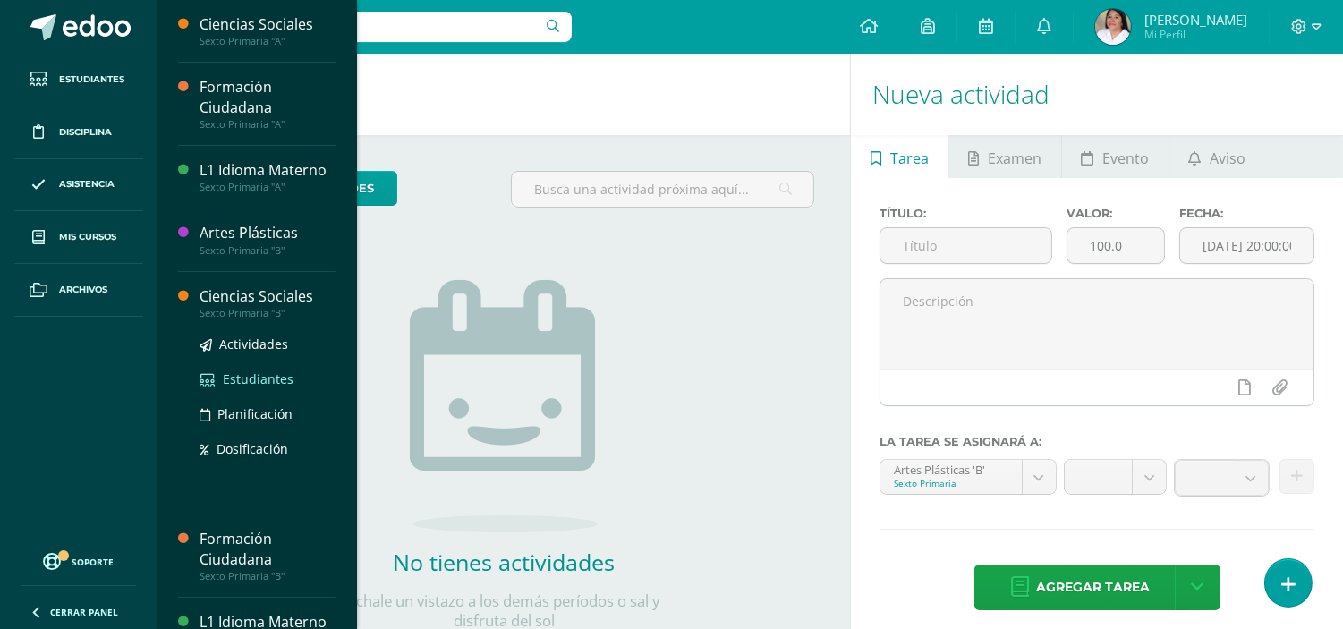
click at [246, 372] on span "Estudiantes" at bounding box center [258, 379] width 71 height 17
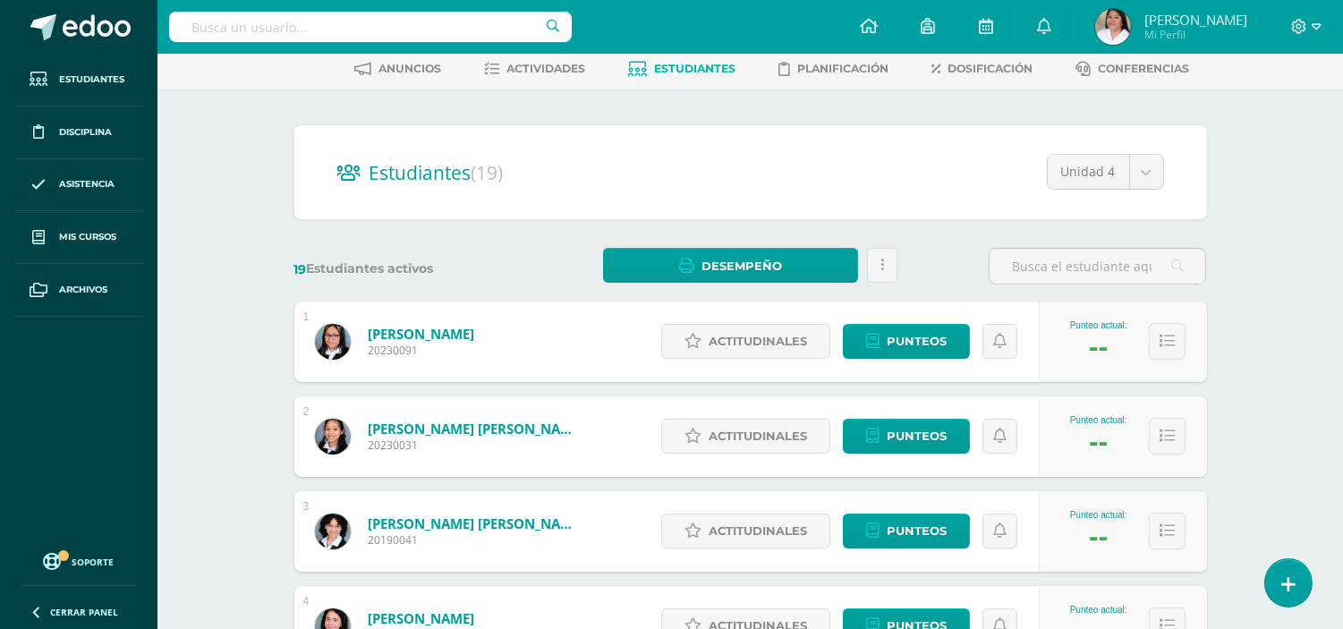
scroll to position [101, 0]
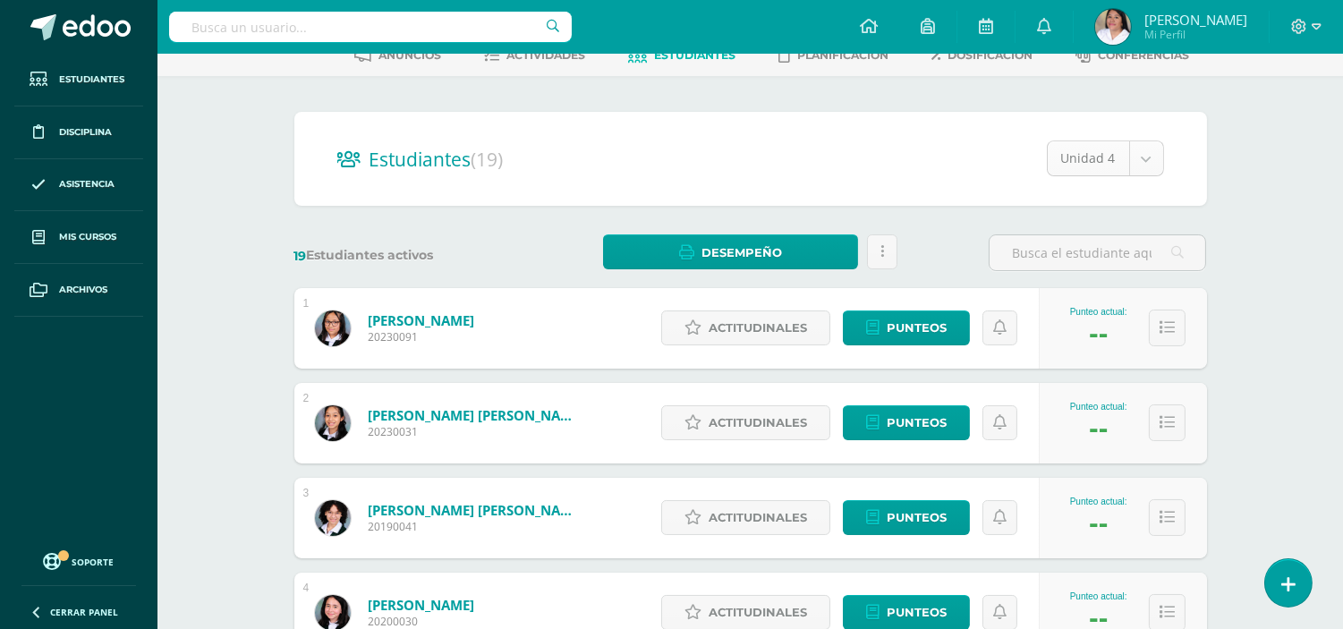
click at [1151, 158] on body "Estudiantes Disciplina Asistencia Mis cursos Archivos Soporte Centro de ayuda Ú…" at bounding box center [671, 617] width 1343 height 1436
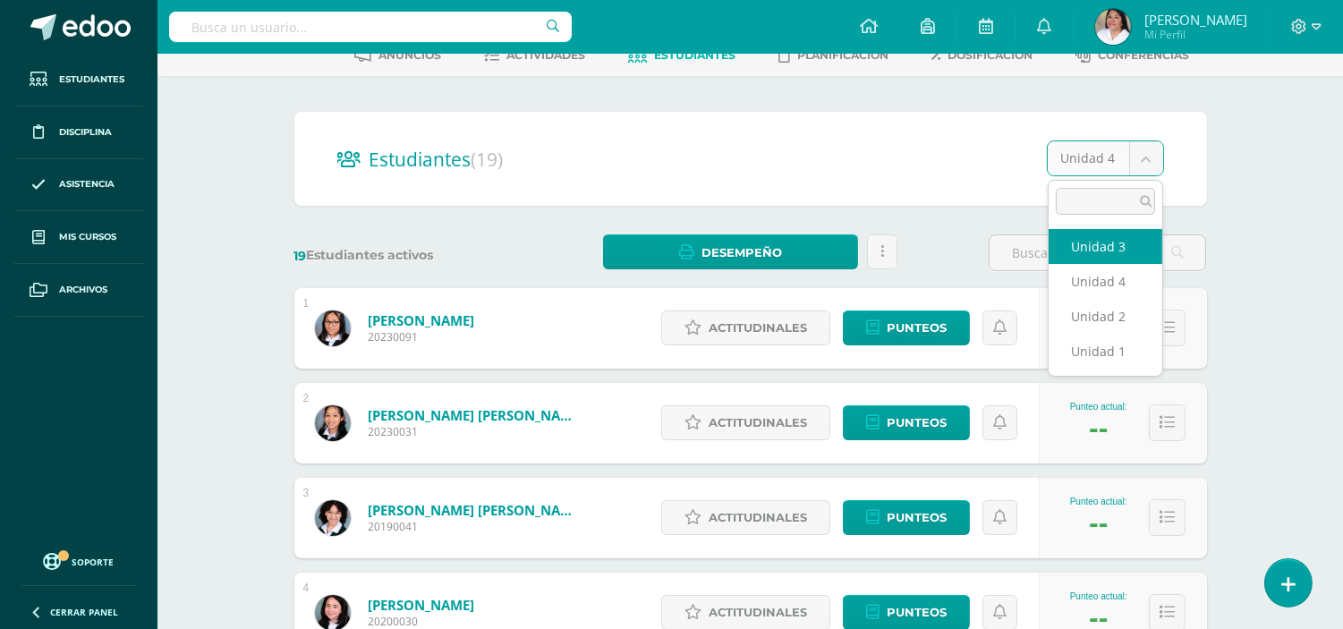
select select "/dashboard/teacher/section/2217/students/?unit=94326"
